Goal: Navigation & Orientation: Find specific page/section

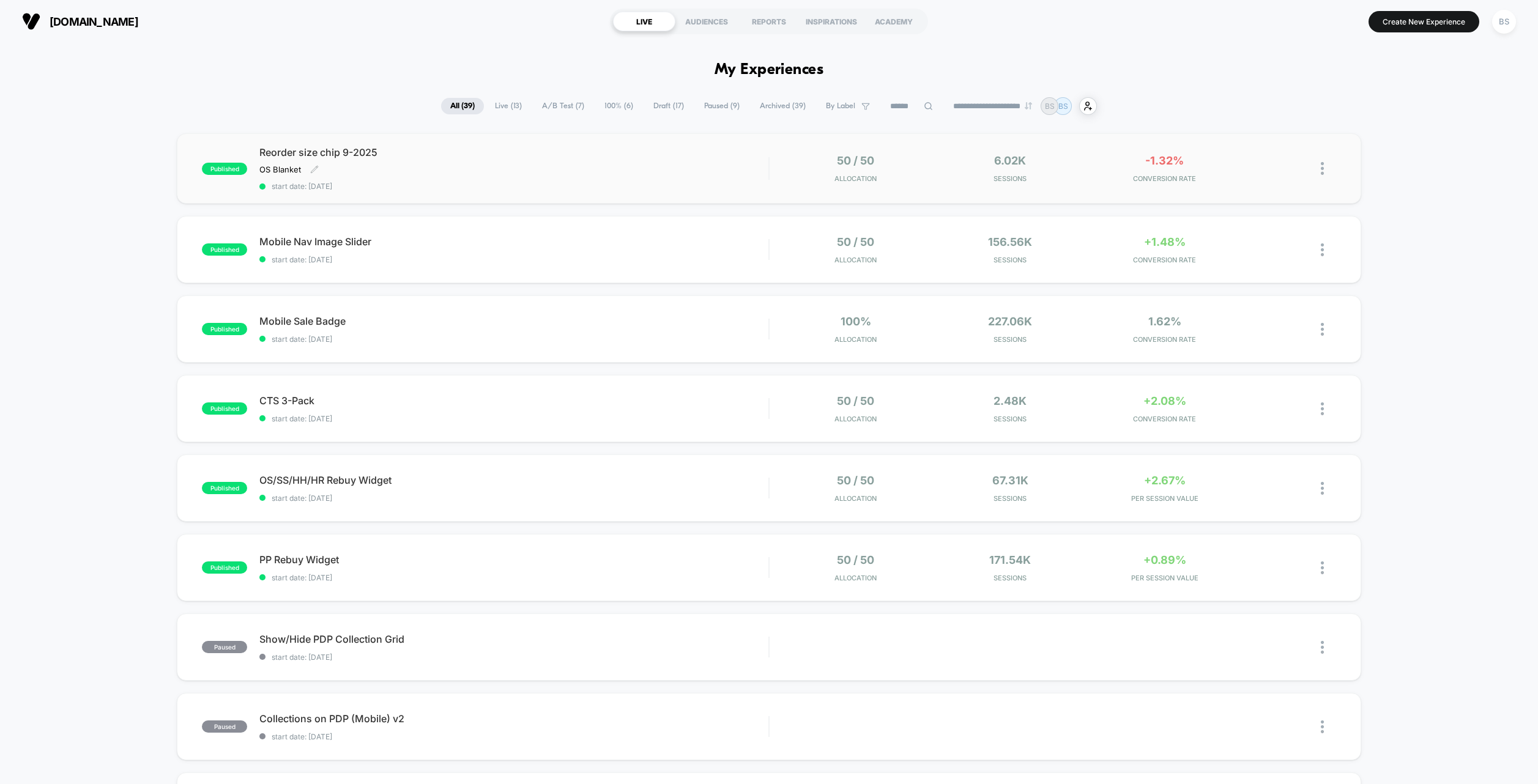
click at [682, 173] on div "Reorder size chip 9-2025 OS Blanket Click to edit experience details OS Blanket…" at bounding box center [513, 168] width 509 height 44
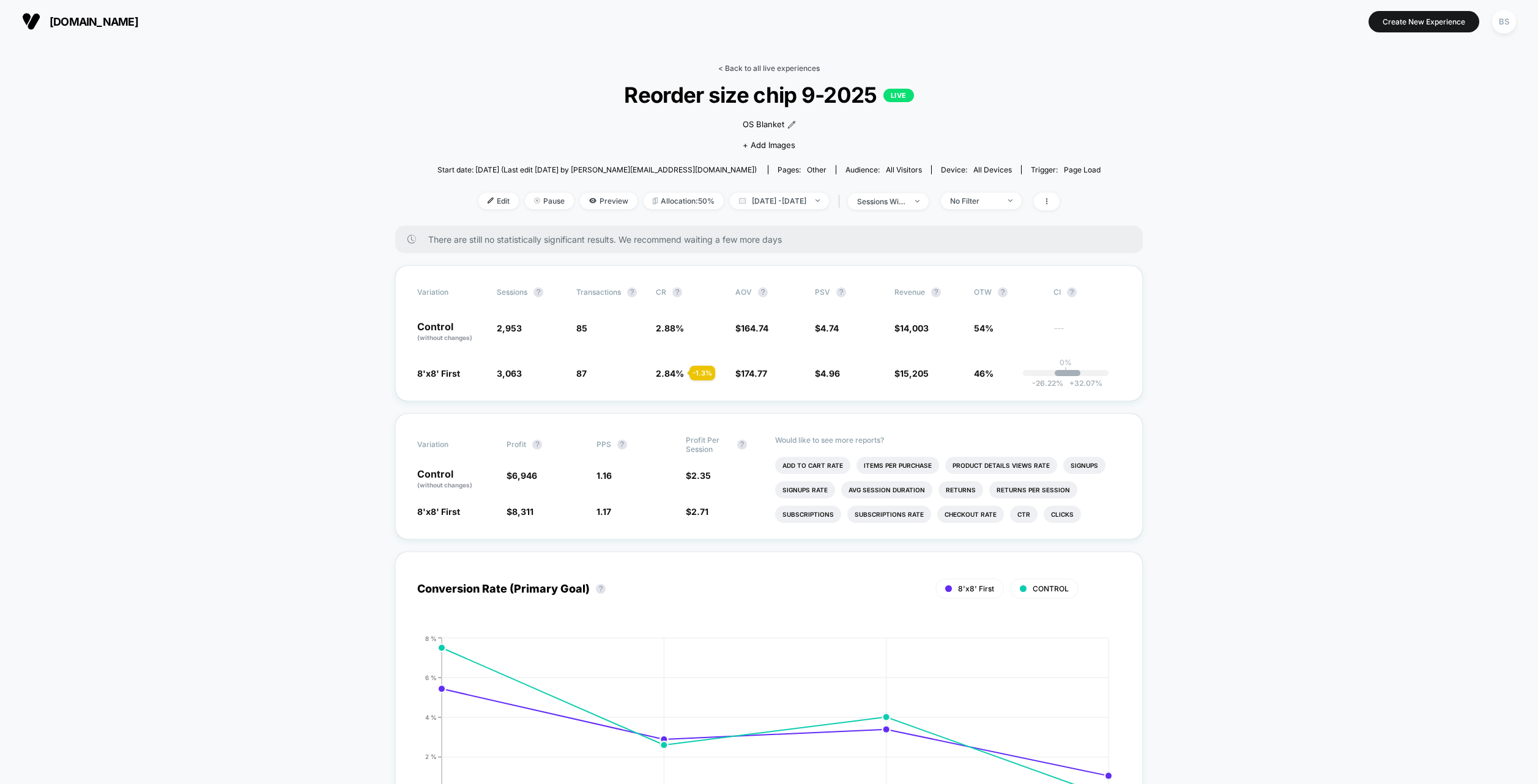
click at [737, 63] on link "< Back to all live experiences" at bounding box center [769, 68] width 102 height 9
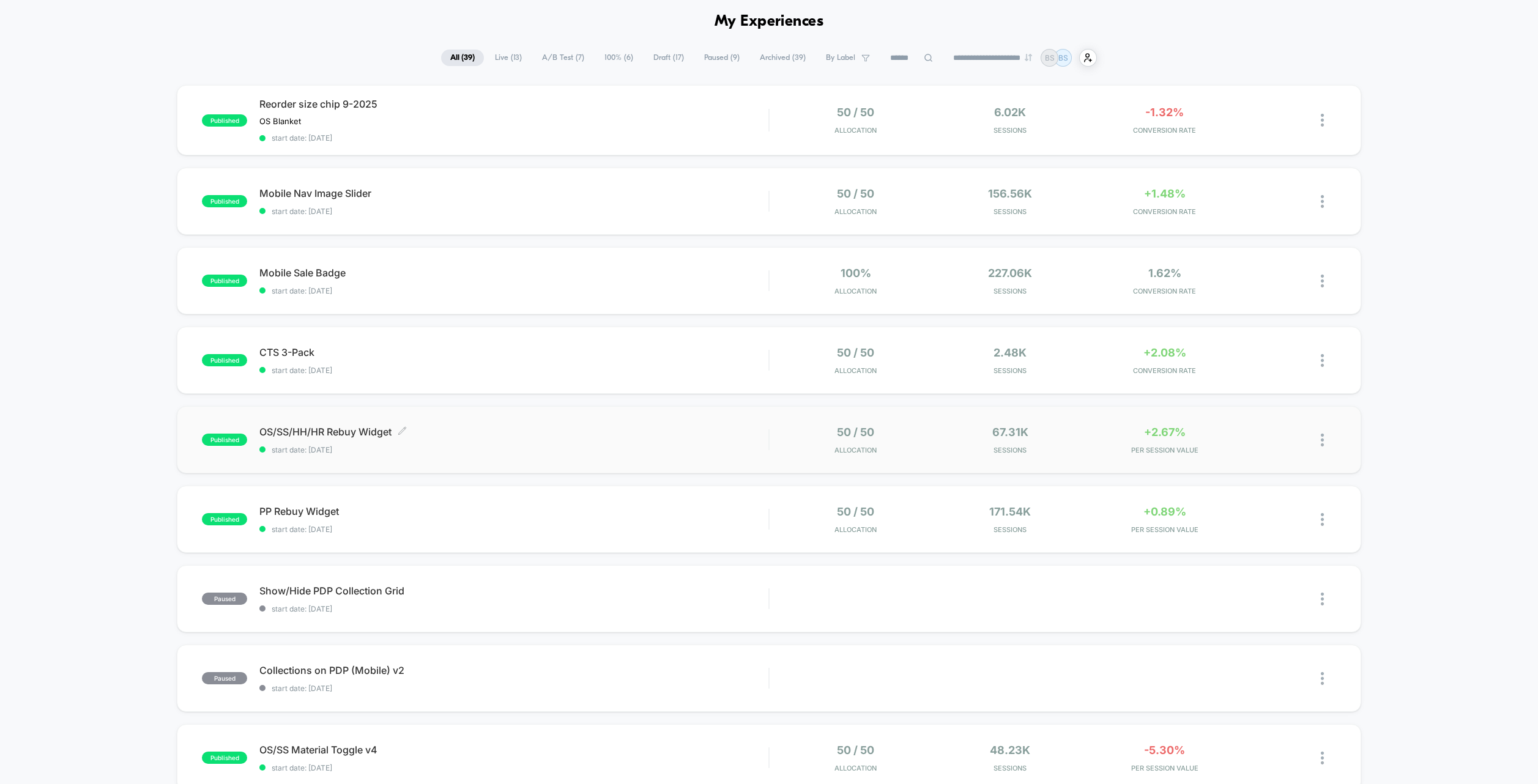
scroll to position [33, 0]
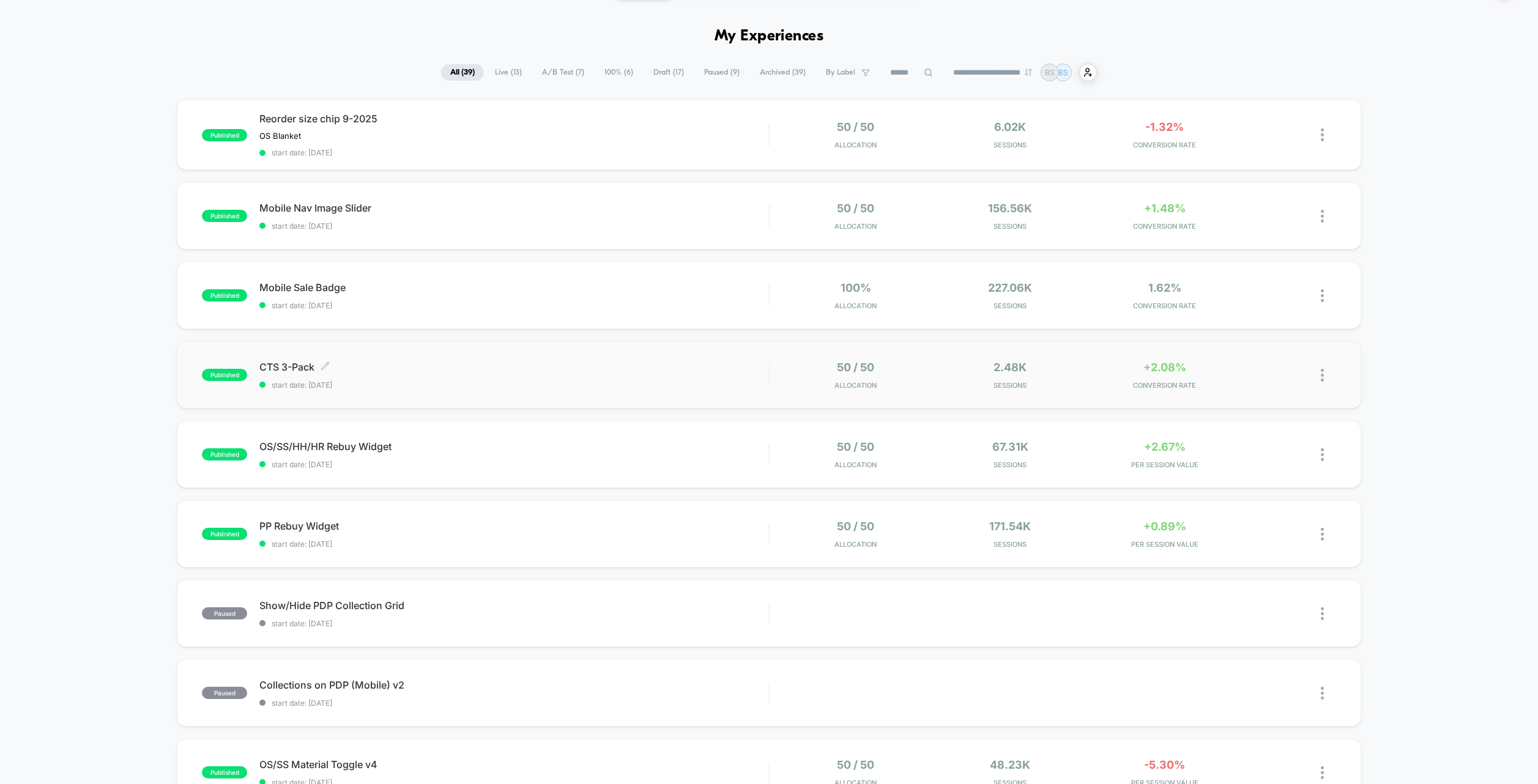
click at [752, 376] on div "CTS 3-Pack Click to edit experience details Click to edit experience details st…" at bounding box center [513, 375] width 509 height 29
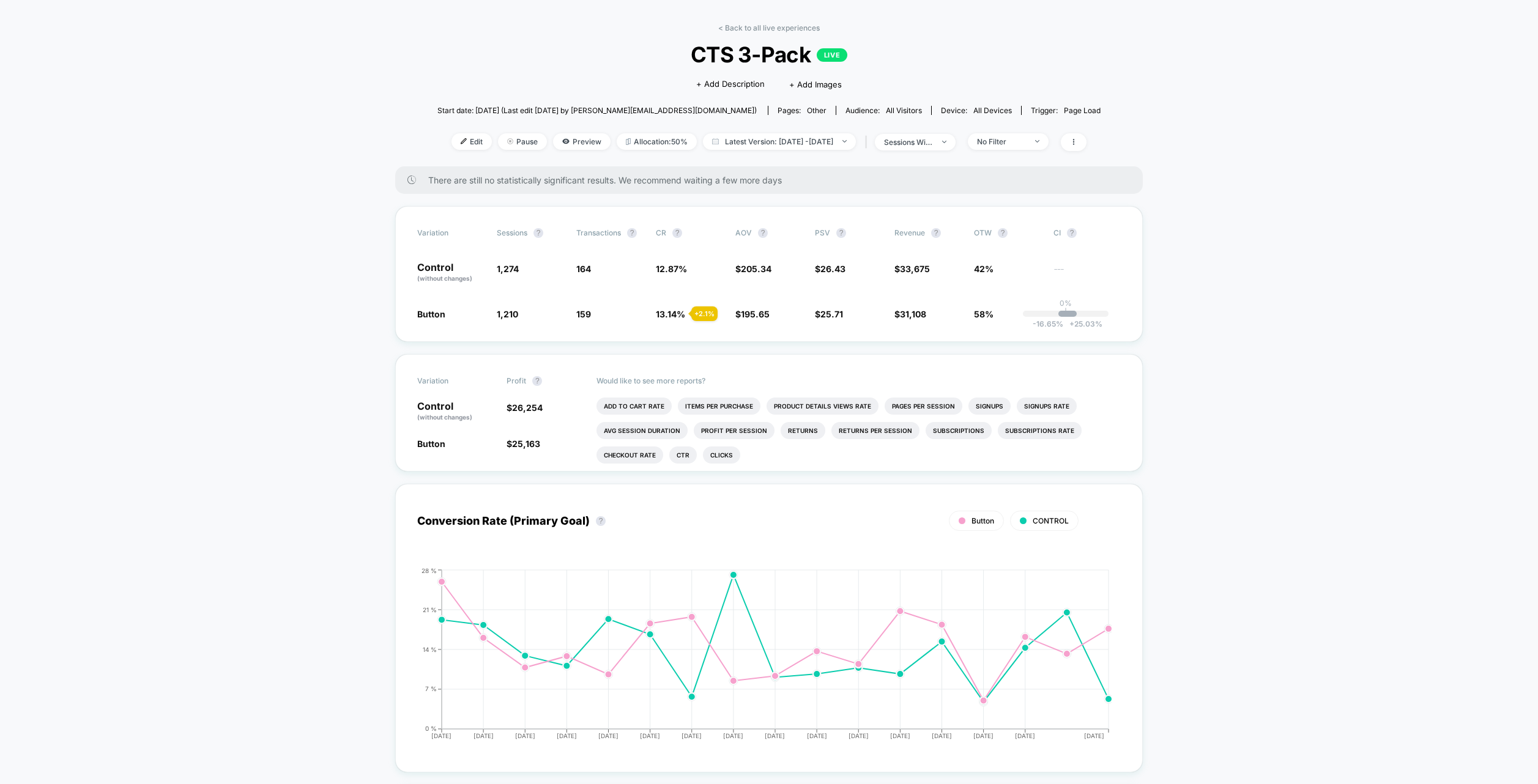
scroll to position [51, 0]
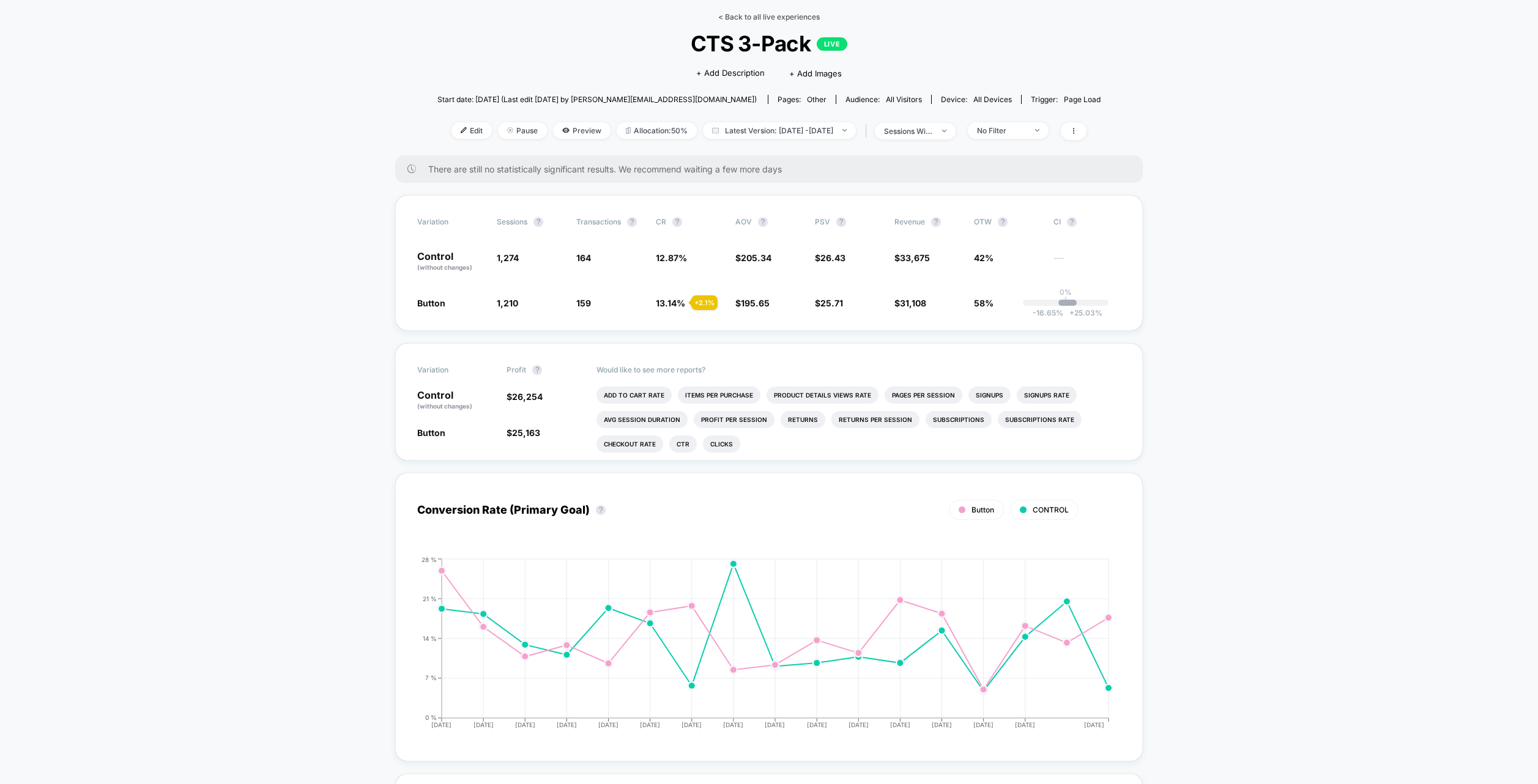
click at [734, 14] on link "< Back to all live experiences" at bounding box center [769, 16] width 102 height 9
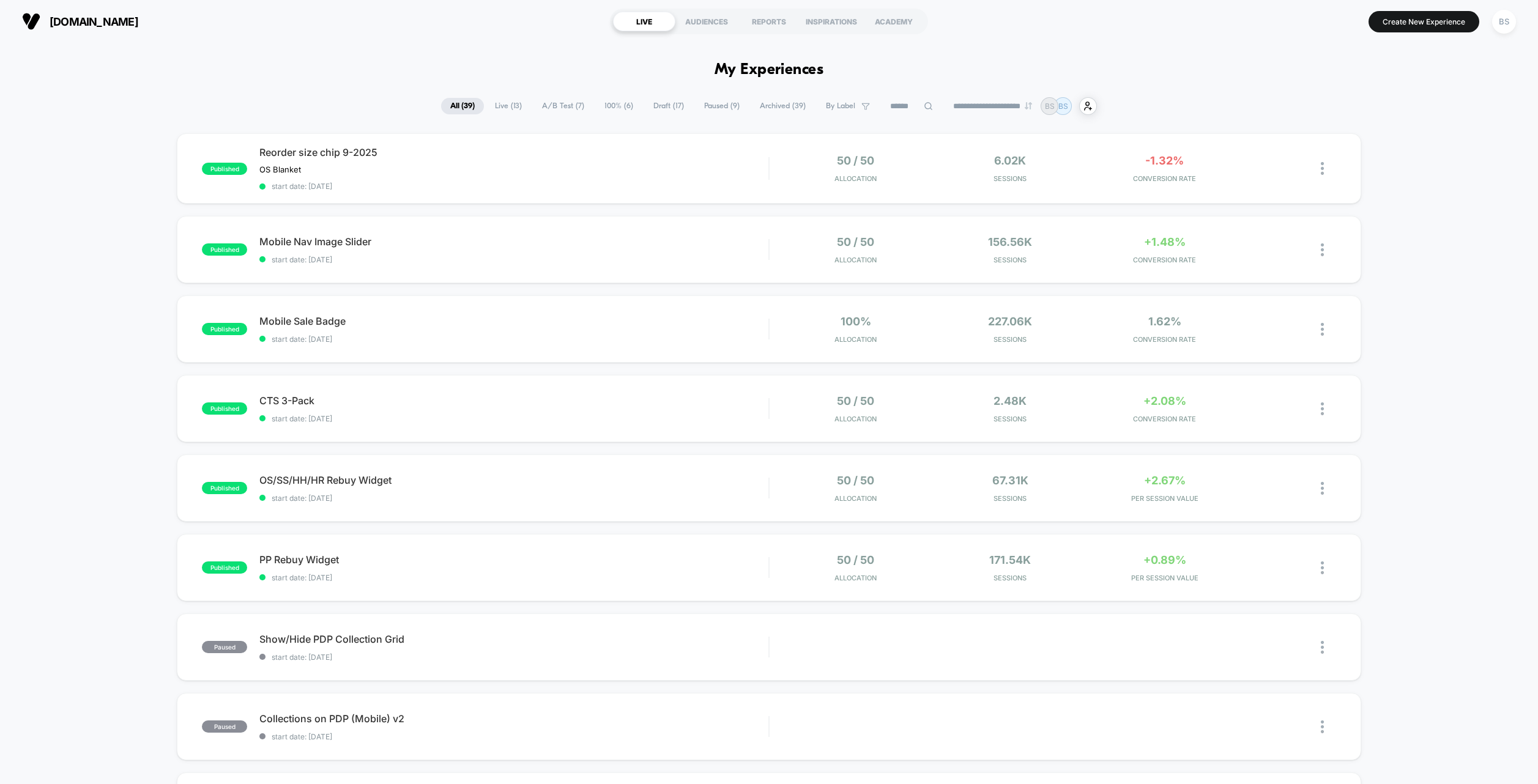
scroll to position [197, 0]
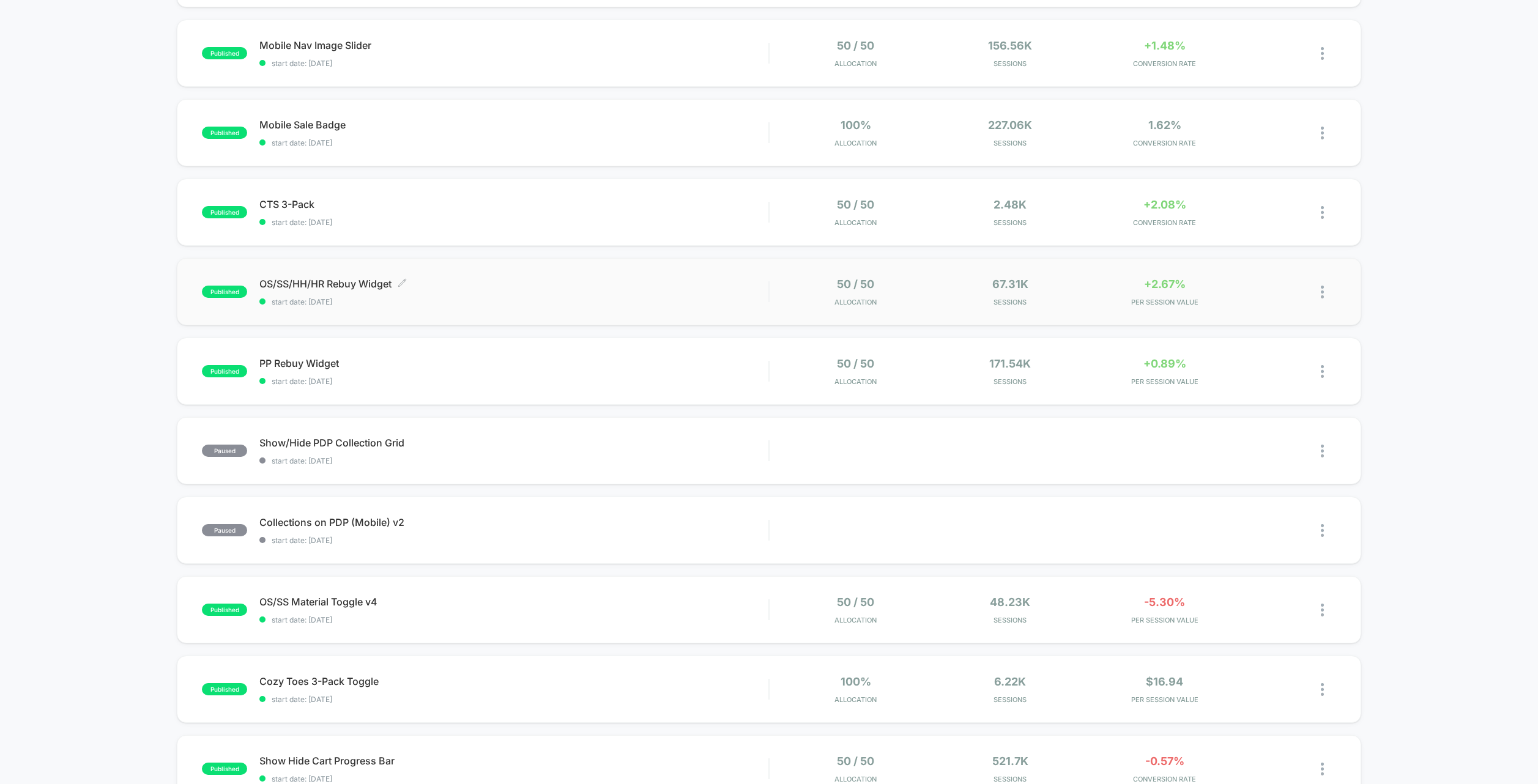
click at [633, 294] on div "OS/SS/HH/HR Rebuy Widget Click to edit experience details Click to edit experie…" at bounding box center [513, 292] width 509 height 29
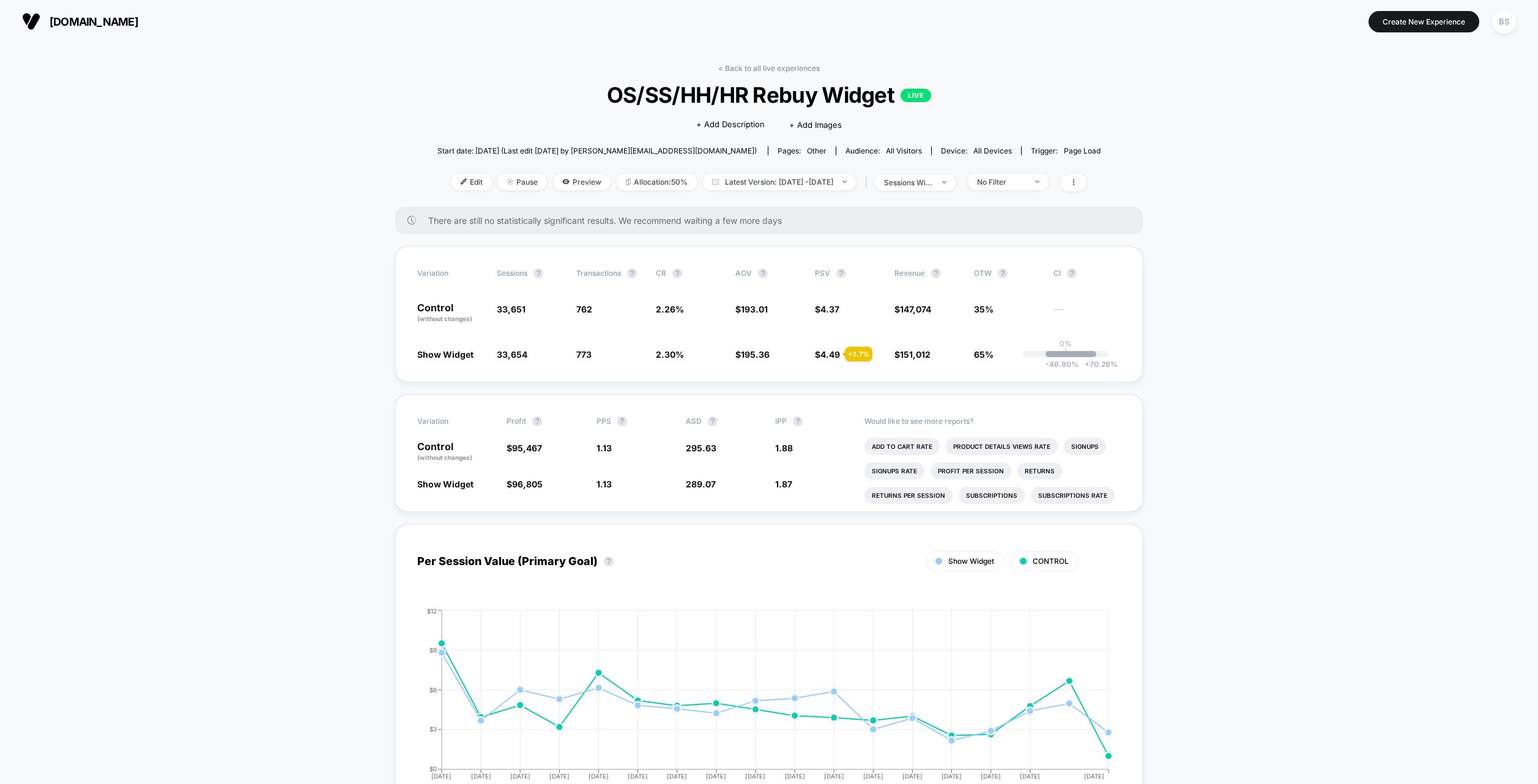
click at [706, 68] on div "< Back to all live experiences OS/SS/HH/HR Rebuy Widget LIVE Click to edit expe…" at bounding box center [768, 134] width 663 height 143
click at [721, 66] on link "< Back to all live experiences" at bounding box center [769, 68] width 102 height 9
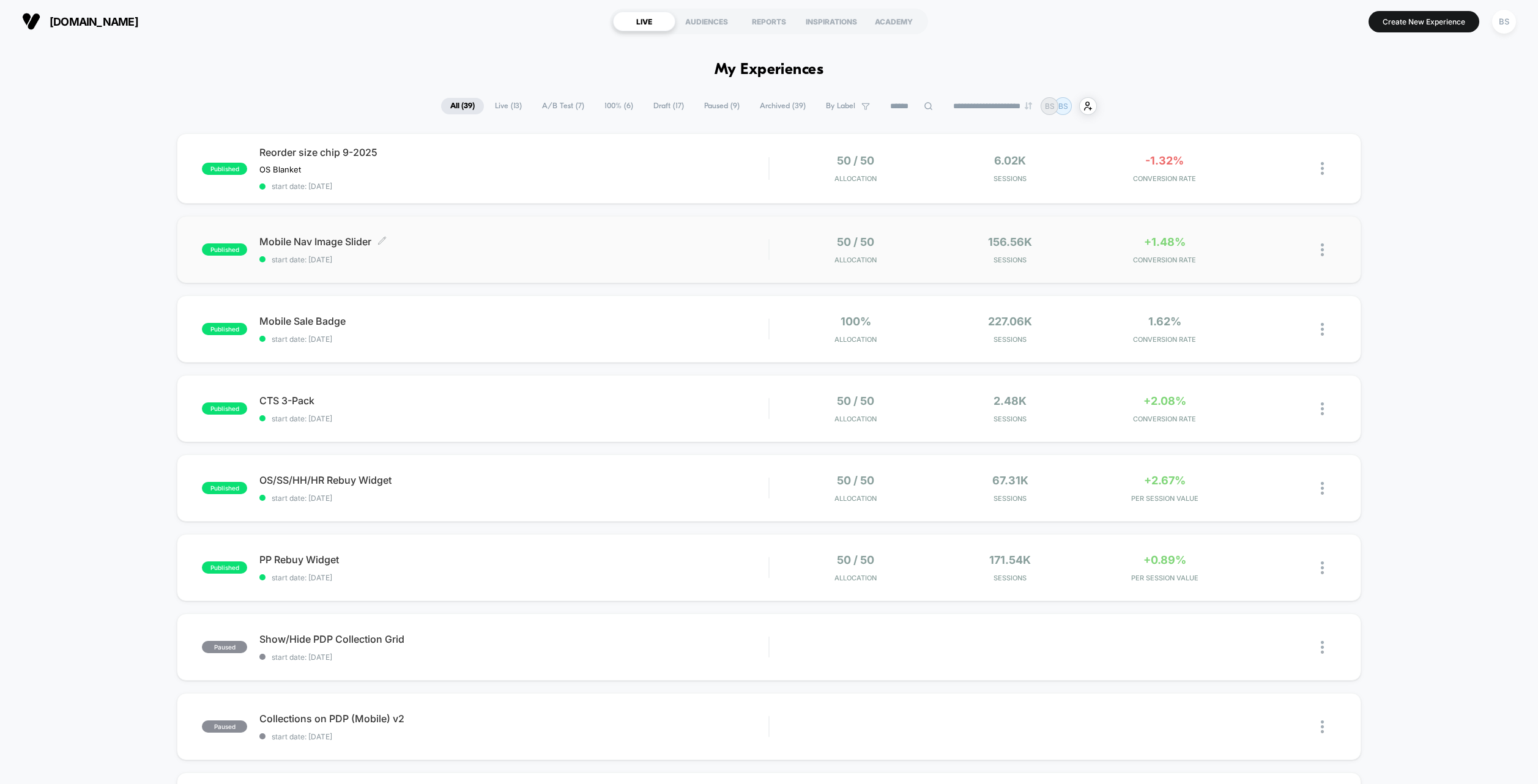
click at [759, 251] on div "Mobile Nav Image Slider Click to edit experience details Click to edit experien…" at bounding box center [513, 250] width 509 height 29
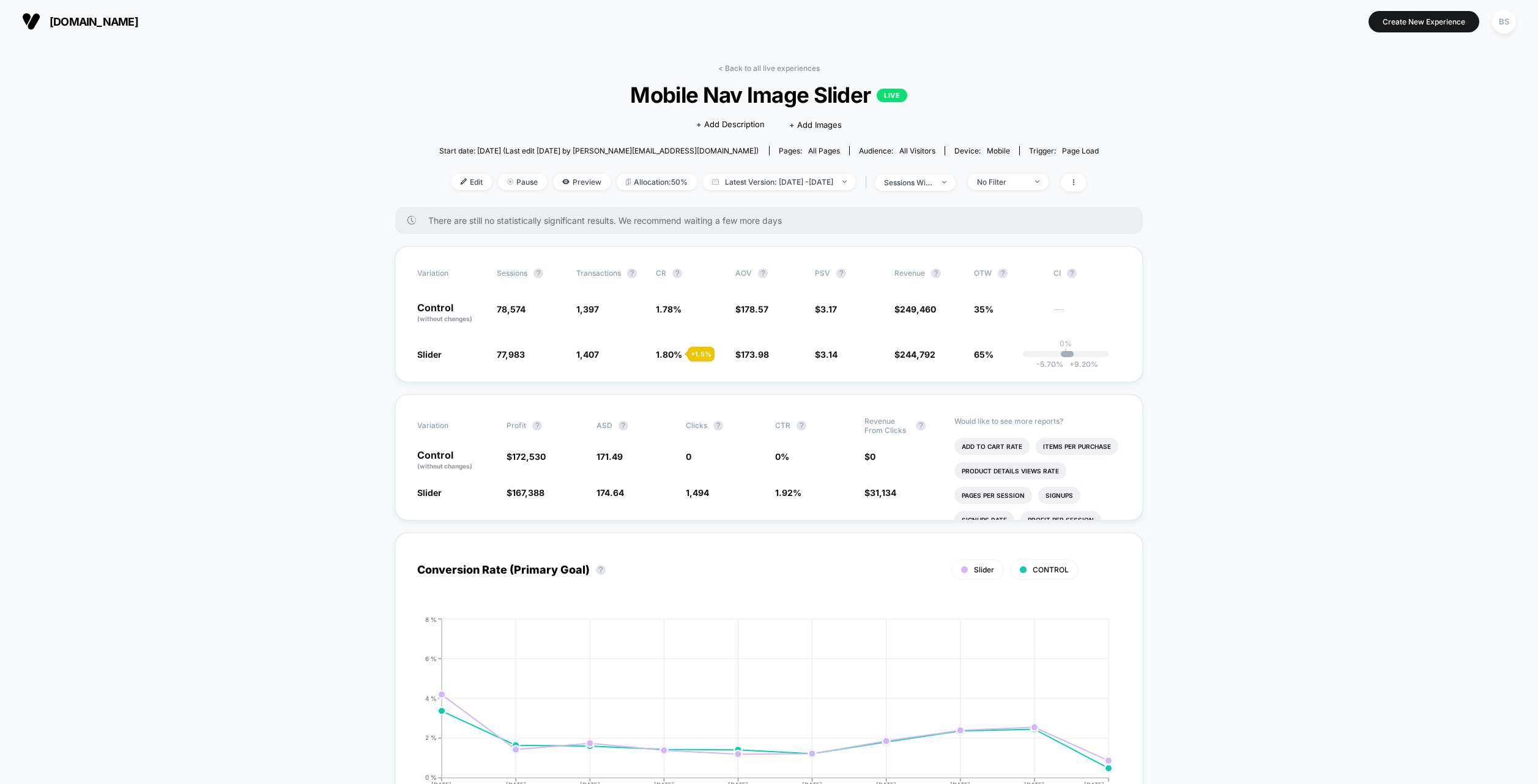
click at [774, 78] on div "< Back to all live experiences Mobile Nav Image Slider LIVE Click to edit exper…" at bounding box center [770, 134] width 660 height 143
click at [776, 68] on link "< Back to all live experiences" at bounding box center [769, 68] width 102 height 9
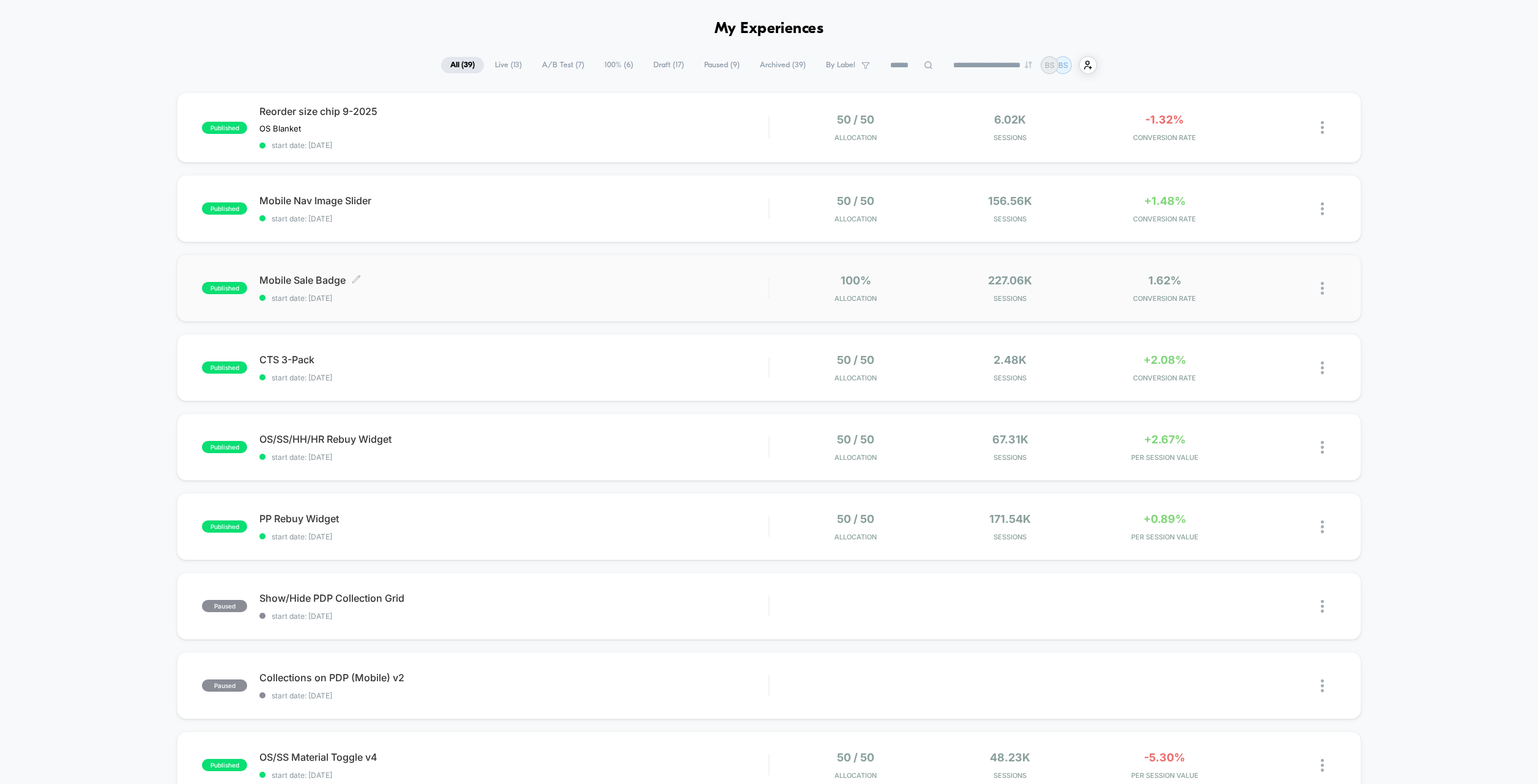
scroll to position [50, 0]
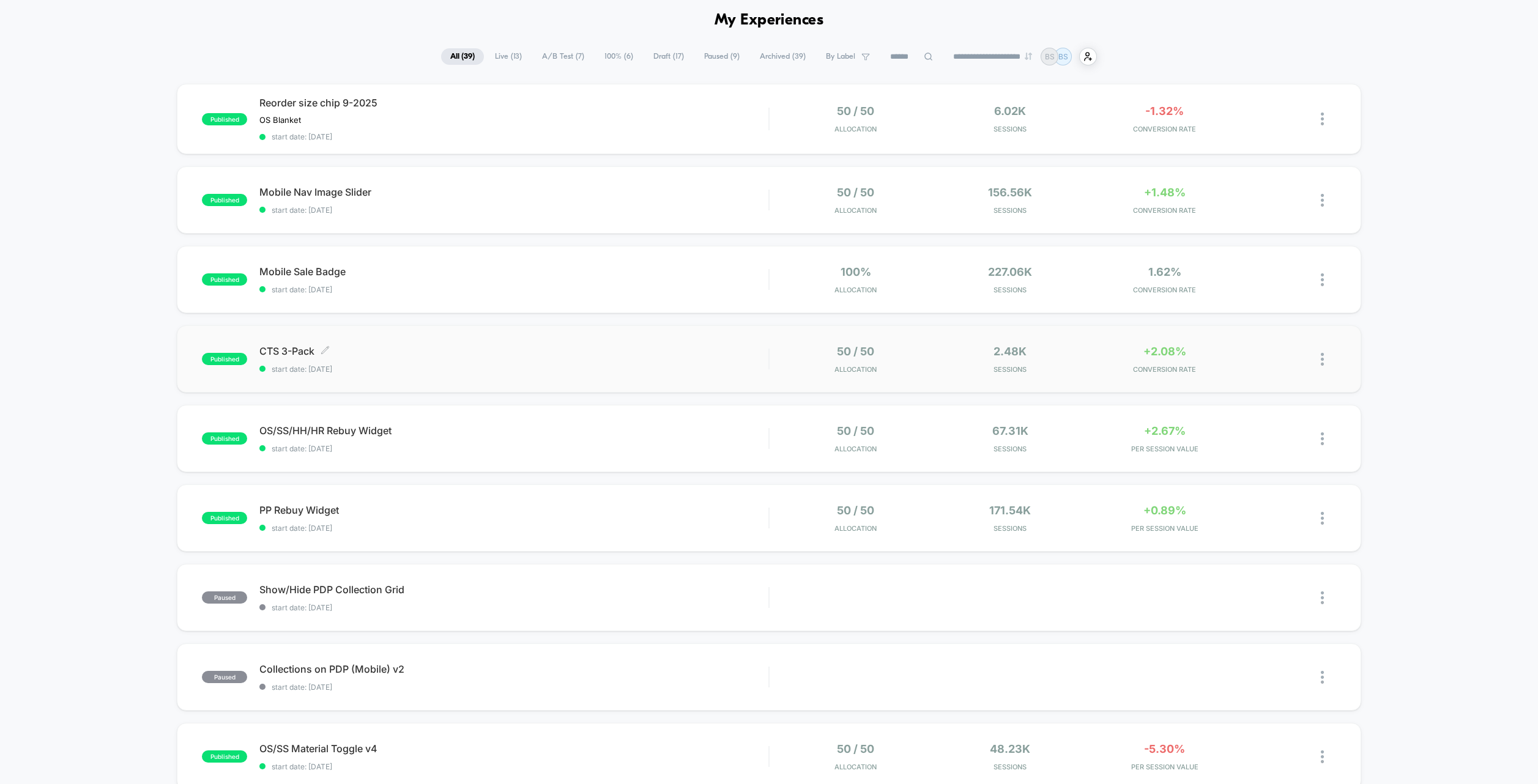
click at [713, 351] on span "CTS 3-Pack Click to edit experience details" at bounding box center [513, 351] width 509 height 12
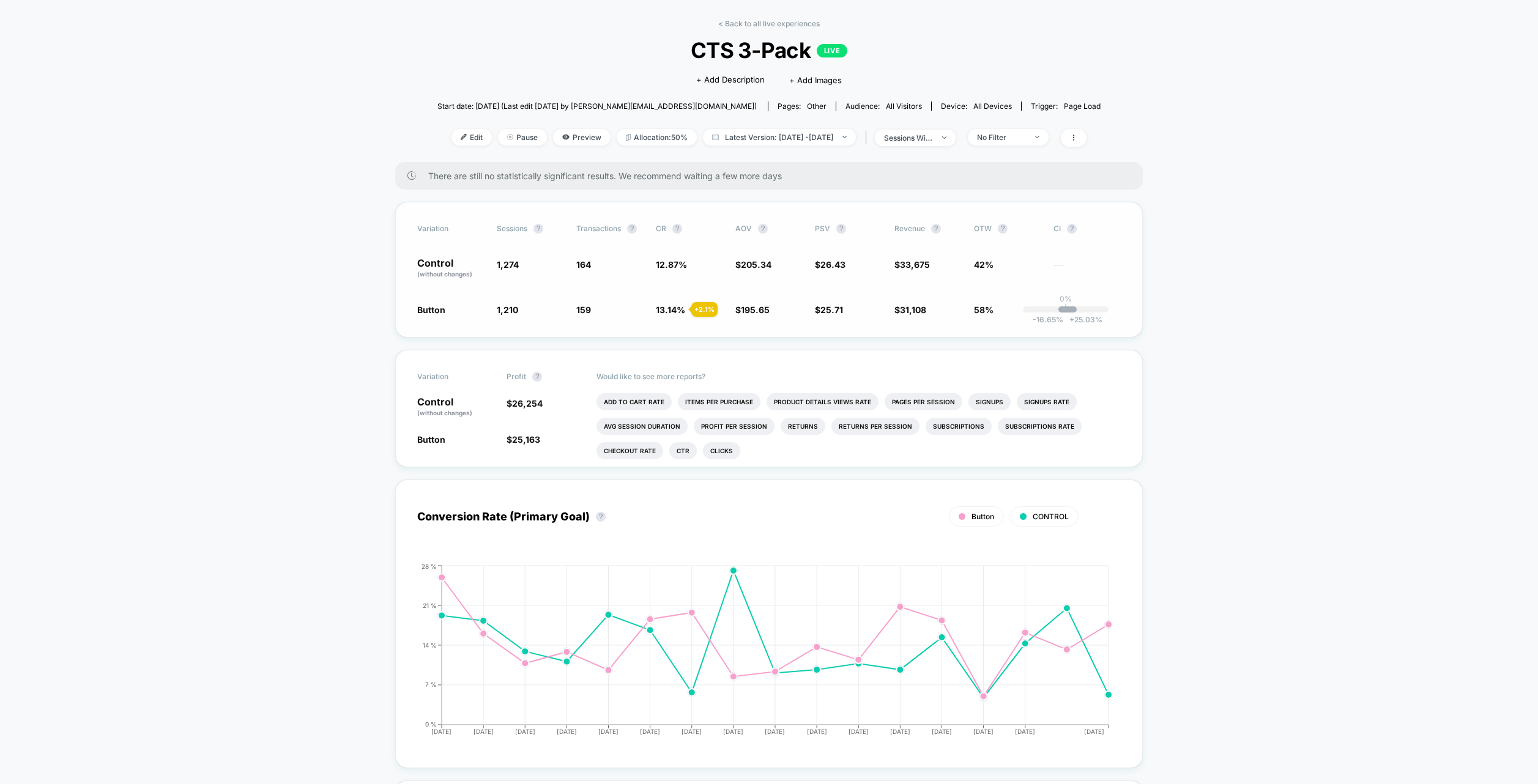
scroll to position [48, 0]
click at [740, 21] on link "< Back to all live experiences" at bounding box center [769, 21] width 102 height 9
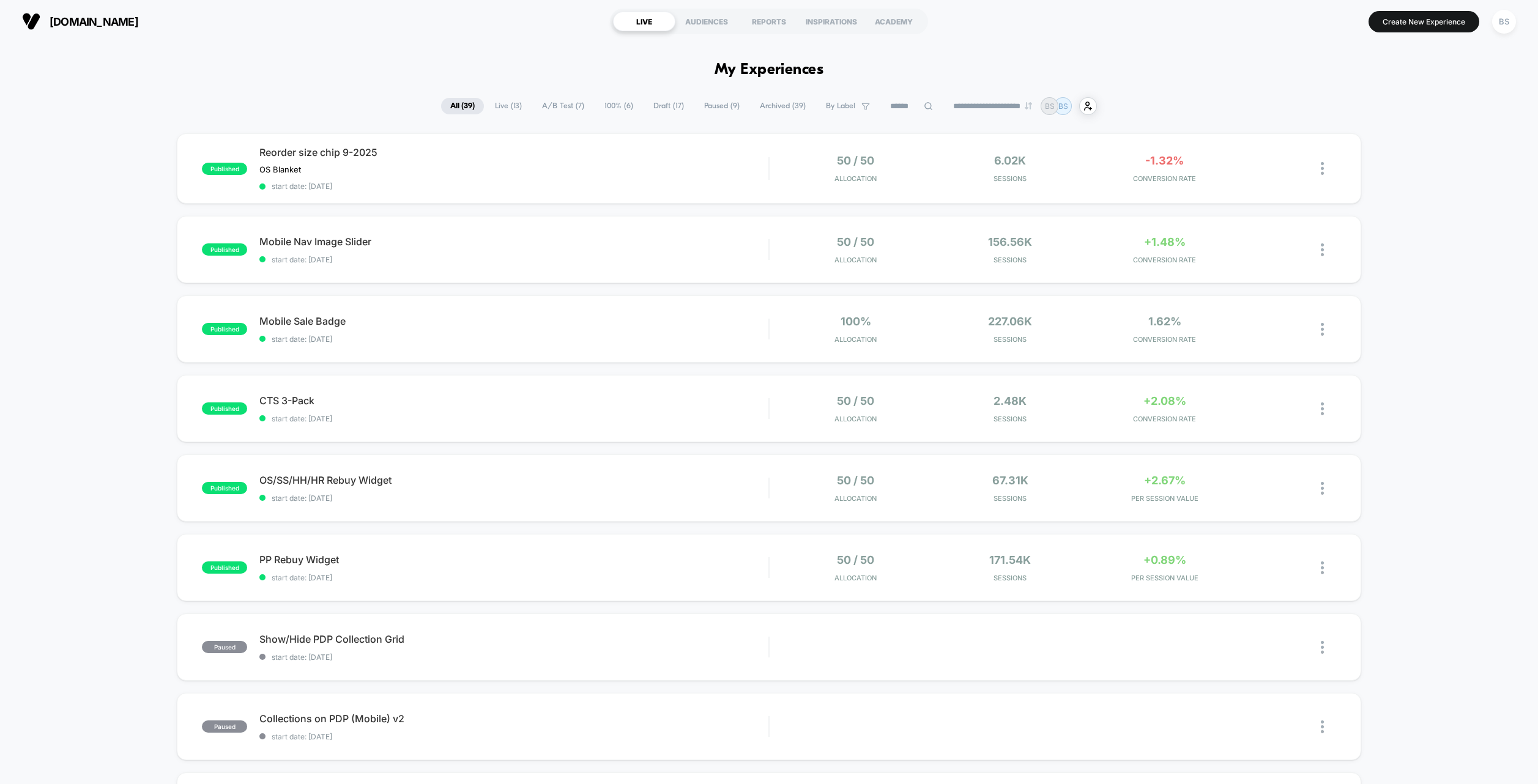
click at [508, 112] on span "Live ( 13 )" at bounding box center [508, 105] width 45 height 16
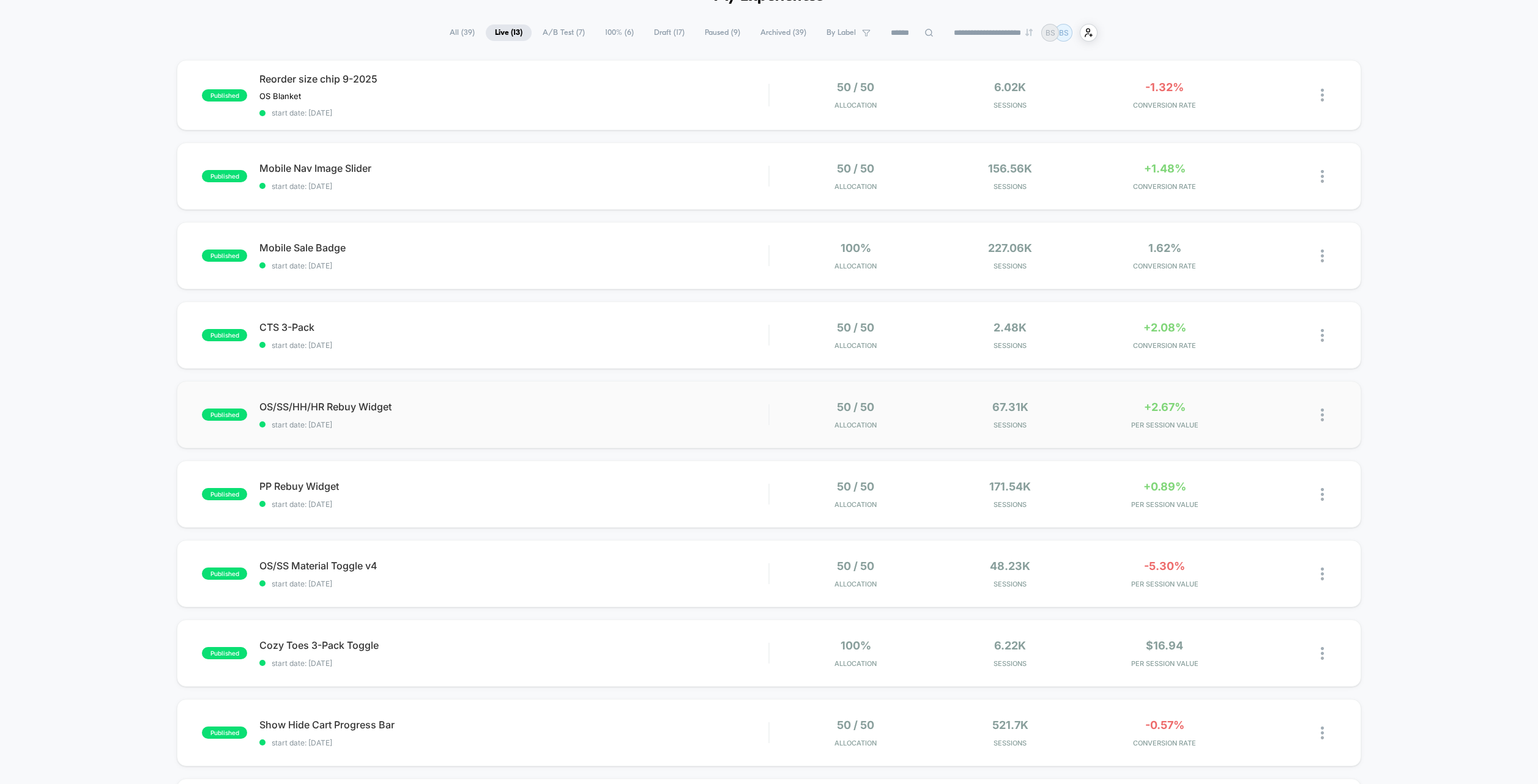
scroll to position [91, 0]
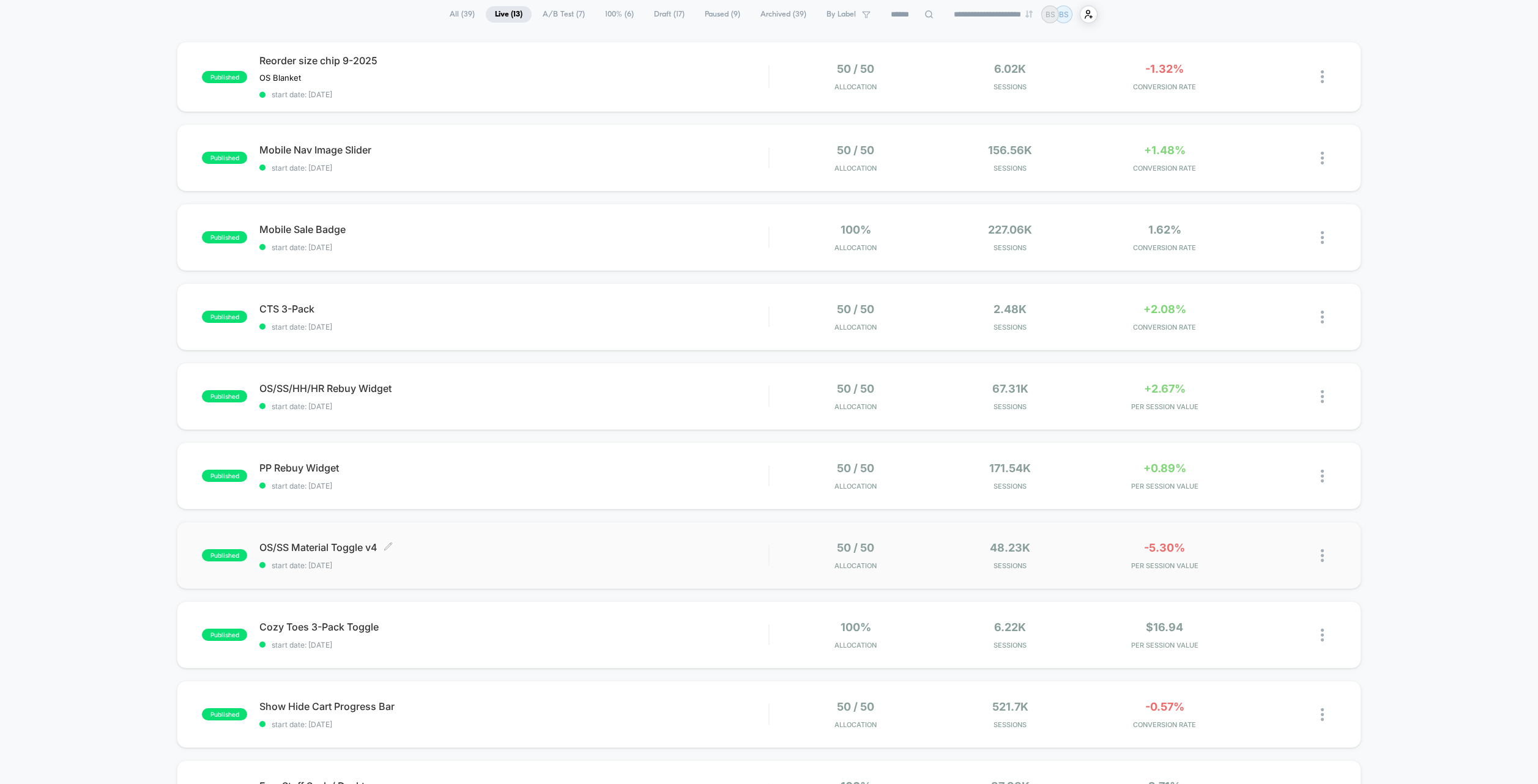
click at [504, 555] on div "OS/SS Material Toggle v4 Click to edit experience details Click to edit experie…" at bounding box center [513, 556] width 509 height 29
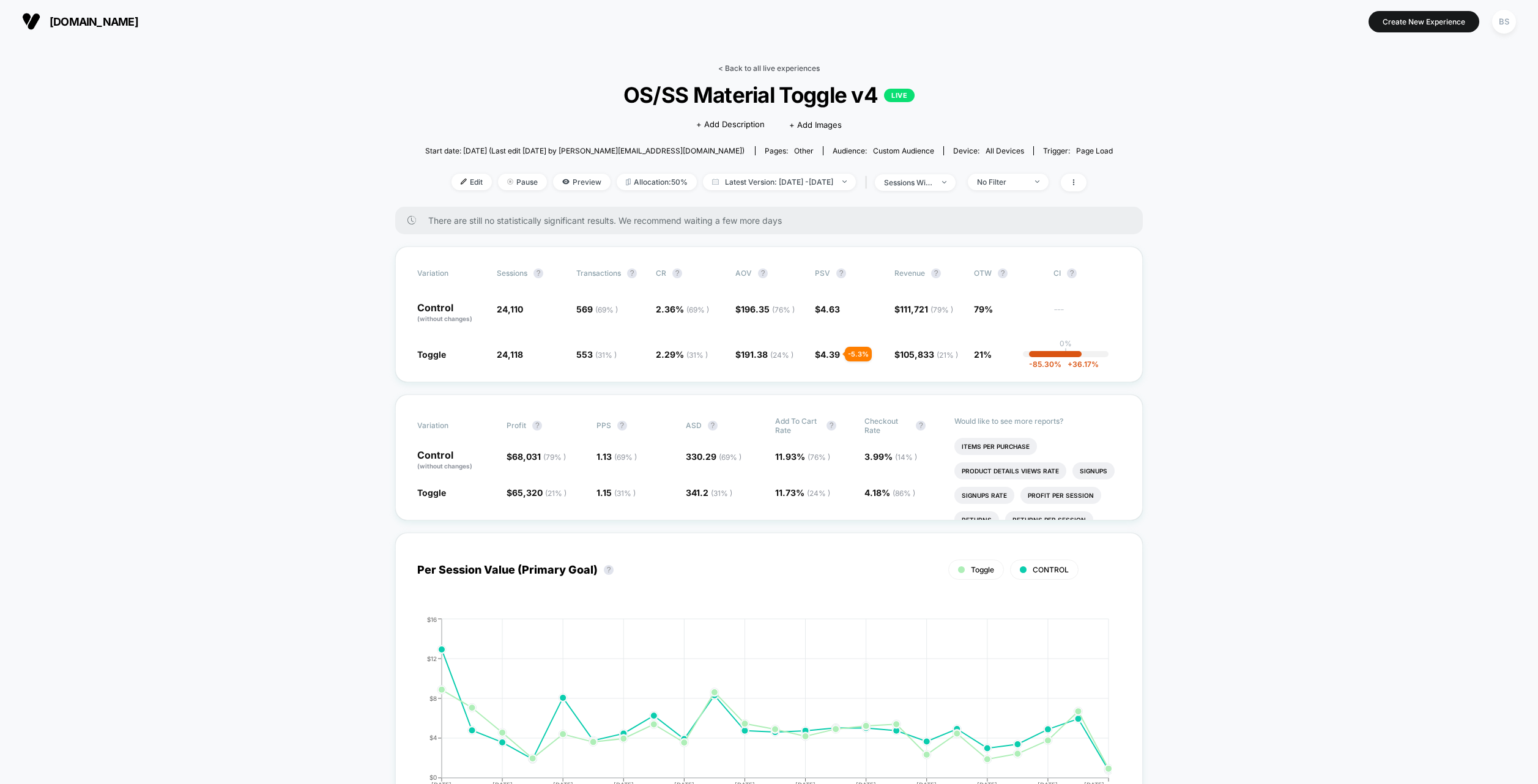
click at [735, 66] on link "< Back to all live experiences" at bounding box center [769, 68] width 102 height 9
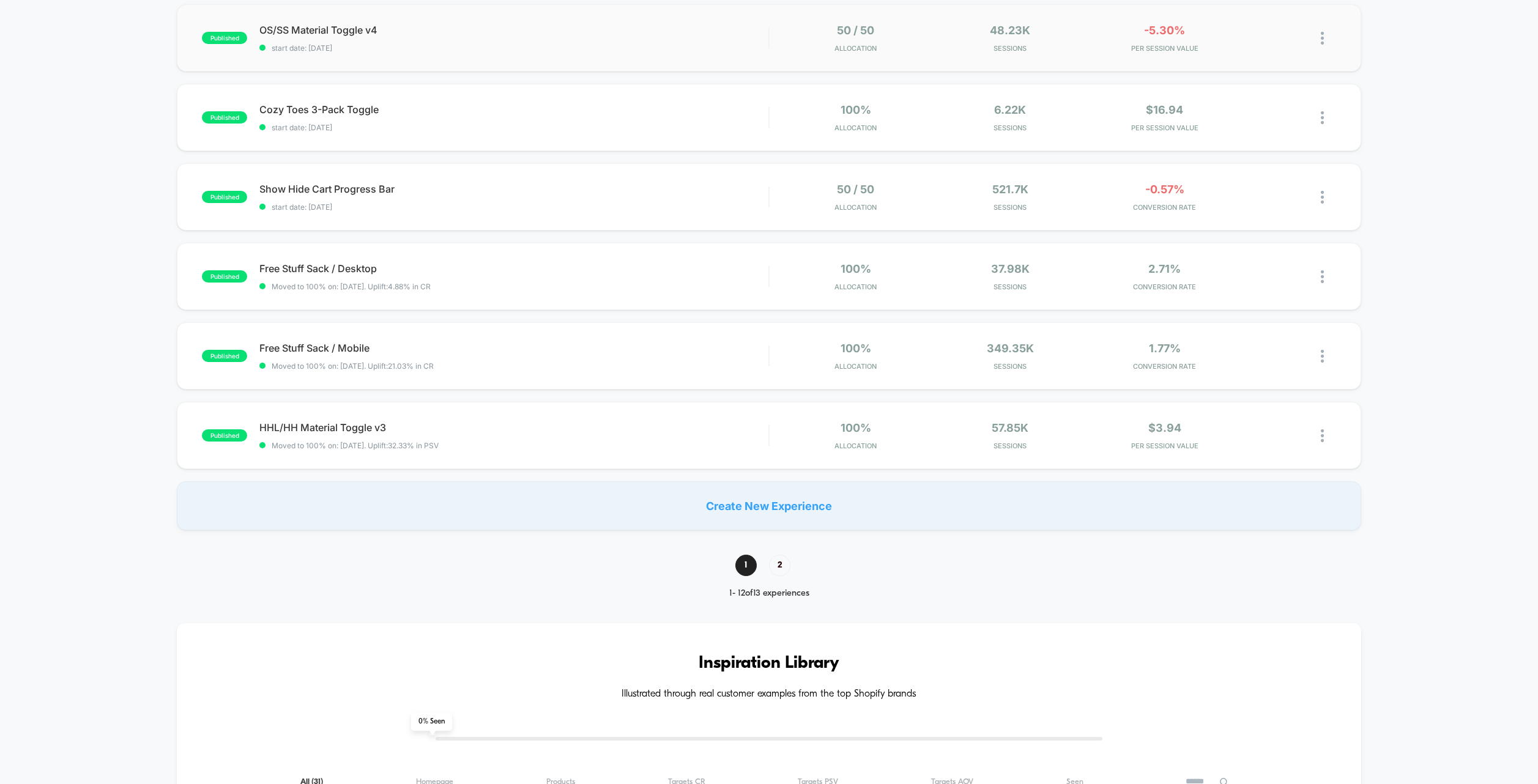
scroll to position [699, 0]
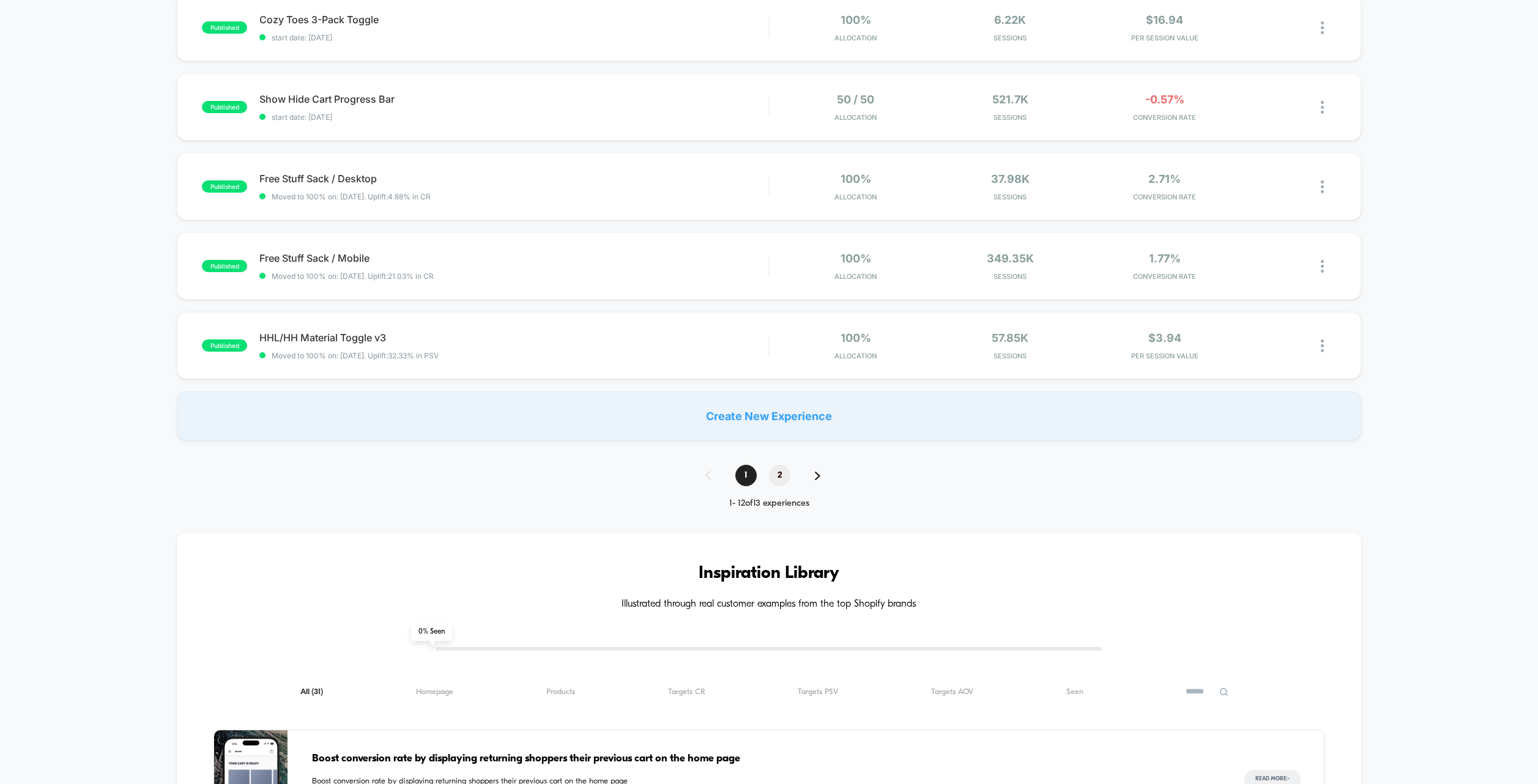
click at [787, 475] on span "2" at bounding box center [779, 475] width 21 height 21
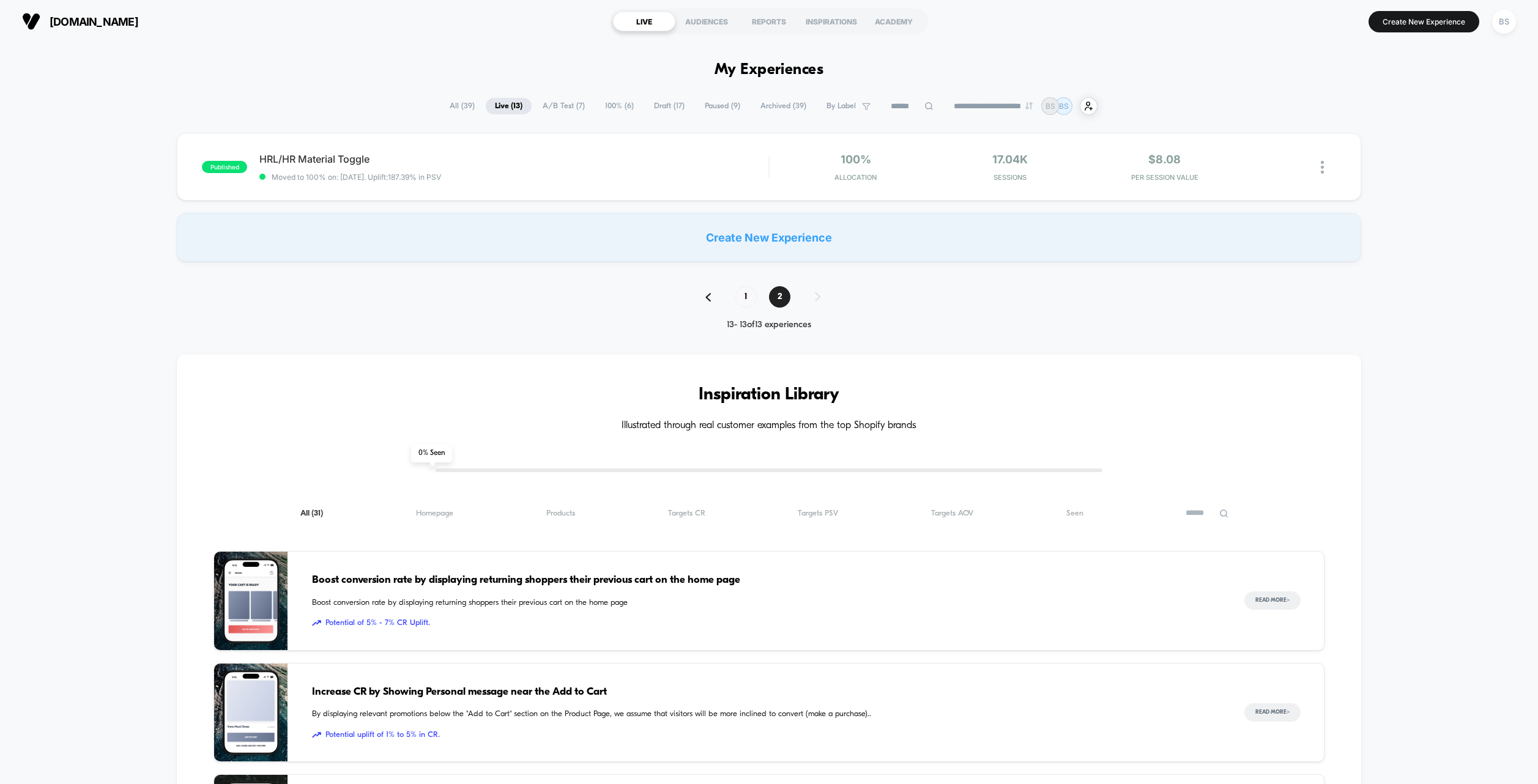
click at [562, 109] on span "A/B Test ( 7 )" at bounding box center [564, 105] width 61 height 16
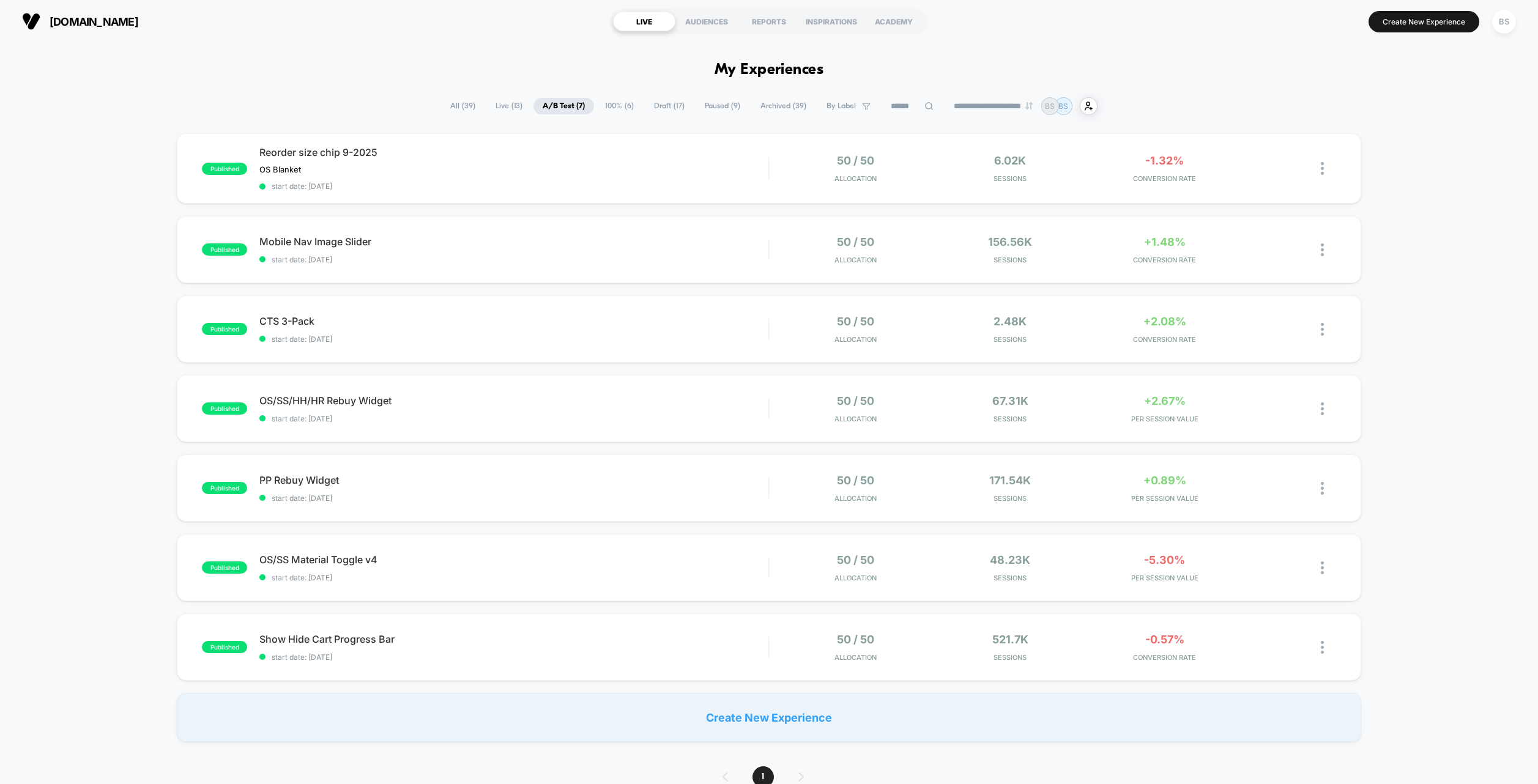
click at [450, 104] on span "All ( 39 )" at bounding box center [463, 105] width 44 height 16
